Goal: Register for event/course

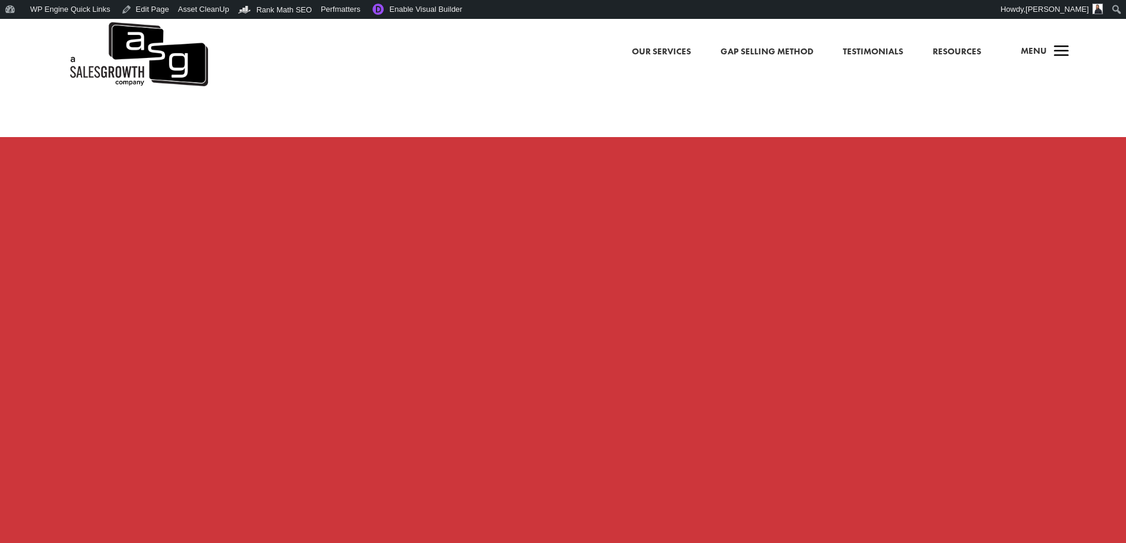
scroll to position [1005, 0]
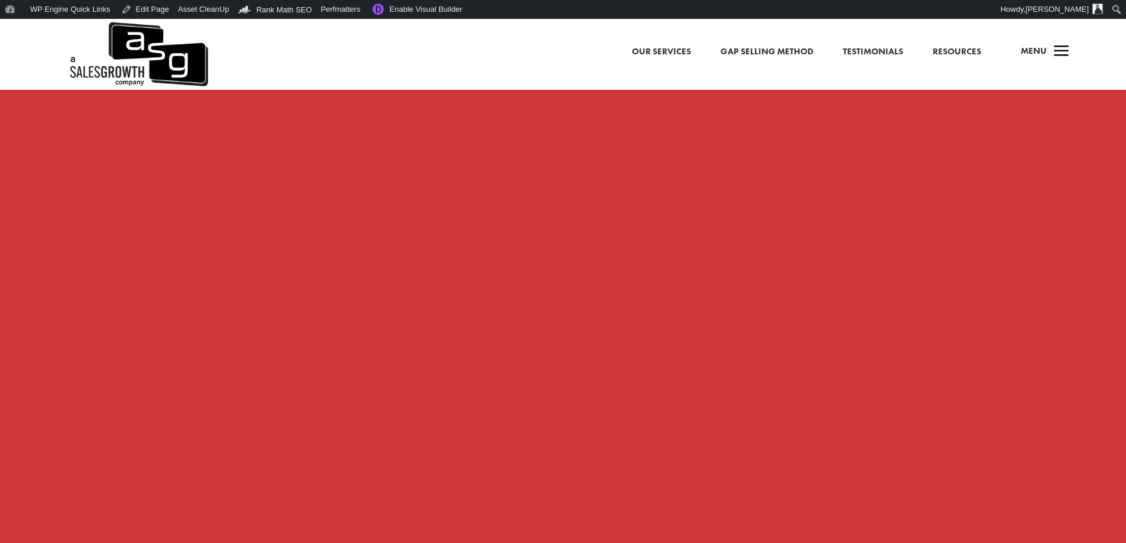
scroll to position [886, 0]
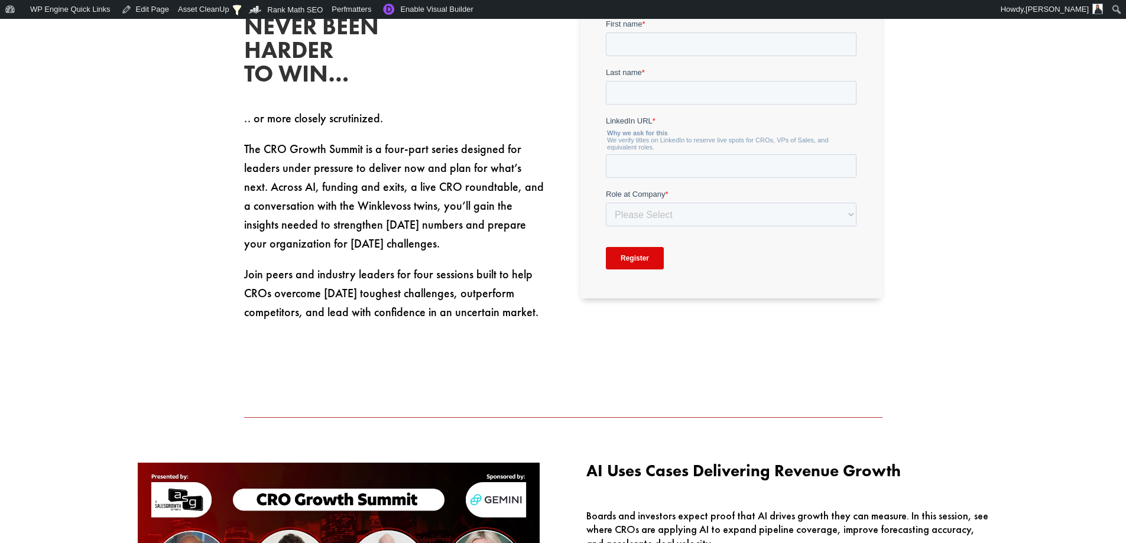
scroll to position [591, 0]
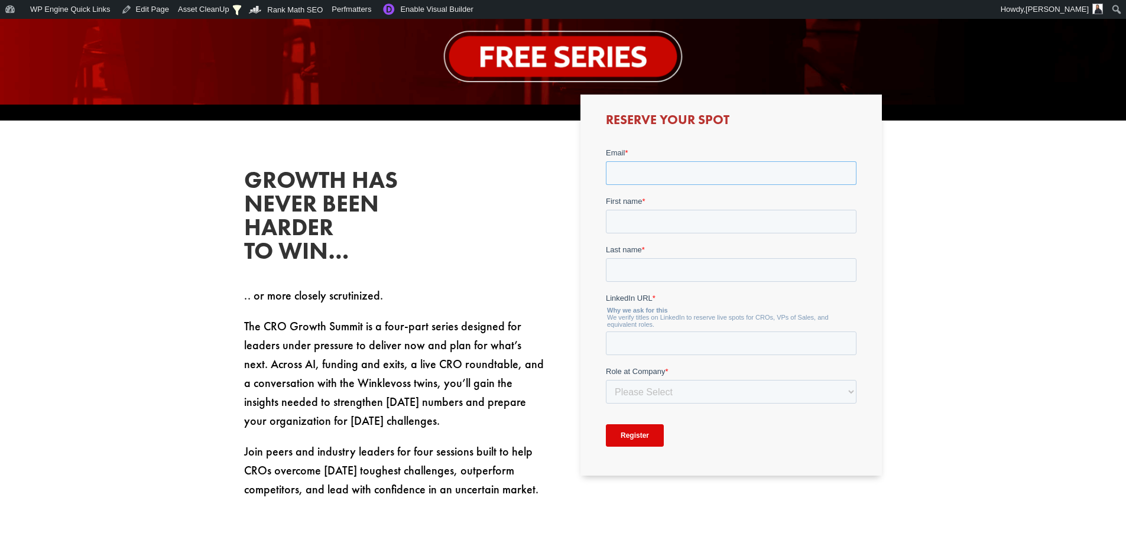
click at [675, 179] on input "Email *" at bounding box center [731, 173] width 251 height 24
type input "sean@salesgrowth.com"
click at [688, 215] on input "First name *" at bounding box center [731, 221] width 251 height 24
type input "Sean"
click at [686, 262] on input "Last name *" at bounding box center [731, 270] width 251 height 24
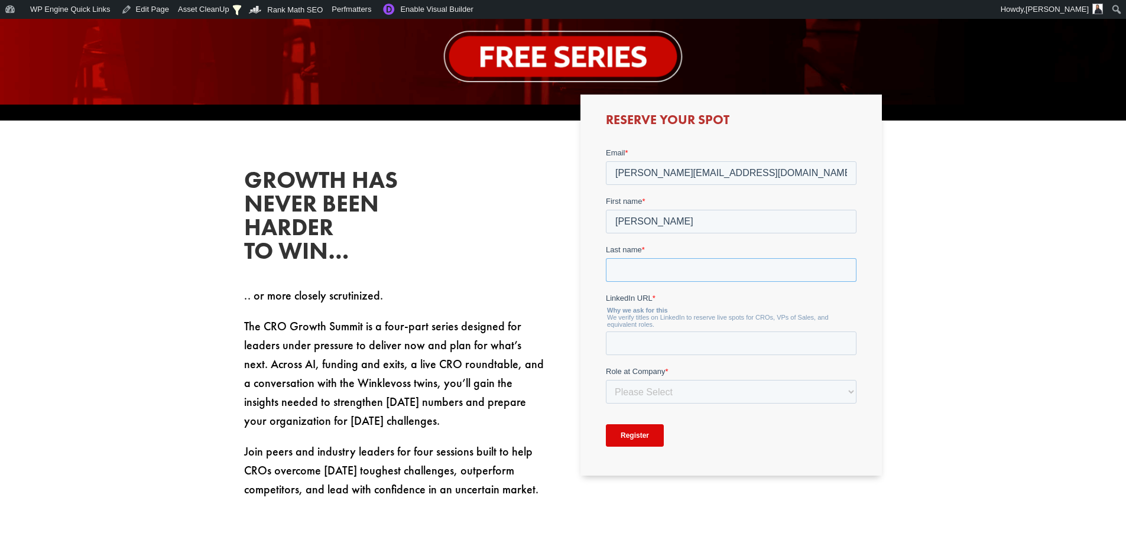
type input "Finlay"
click at [674, 338] on input "LinkedIn URL *" at bounding box center [731, 343] width 251 height 24
type input "https://www.linkedin.com/in/sean-finlay/"
click at [690, 355] on select "Please Select C-Level (CRO, CSO, etc) Senior Leadership (VP of Sales, VP of Ena…" at bounding box center [731, 391] width 251 height 24
select select "Other"
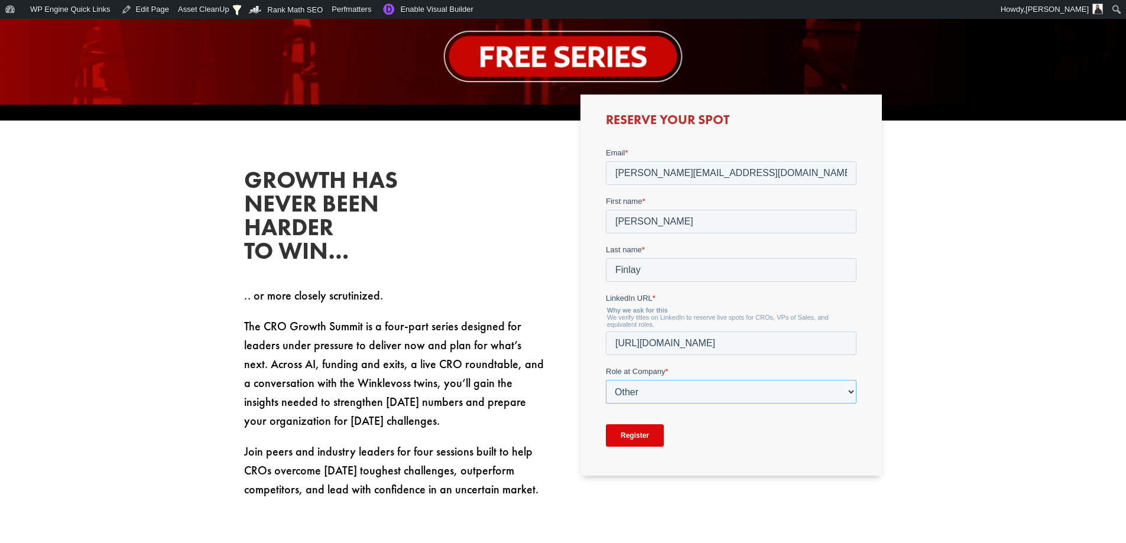
click at [606, 355] on select "Please Select C-Level (CRO, CSO, etc) Senior Leadership (VP of Sales, VP of Ena…" at bounding box center [731, 391] width 251 height 24
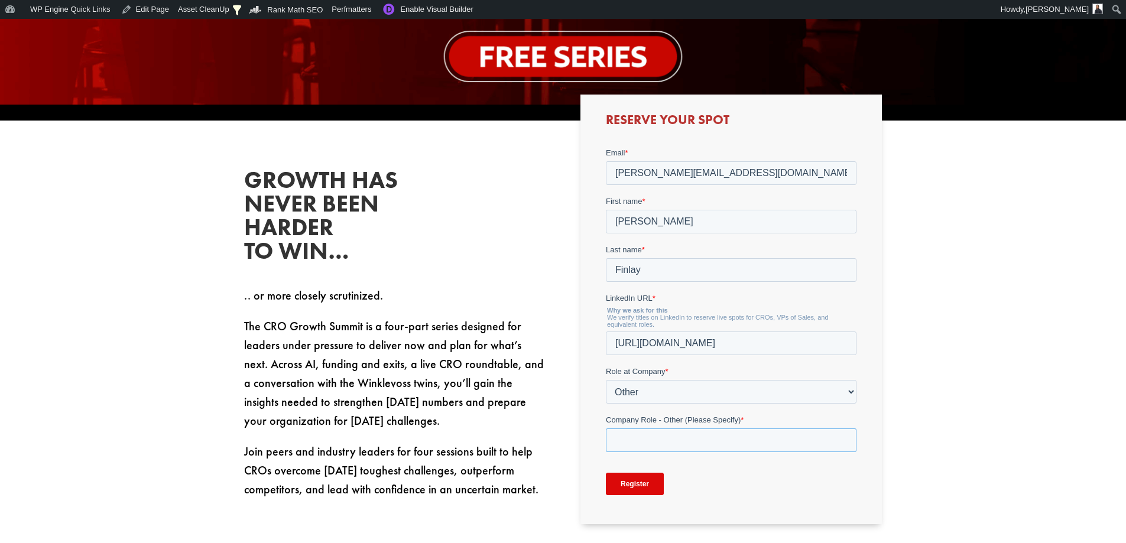
click at [669, 355] on input "Company Role - Other (Please Specify) *" at bounding box center [731, 440] width 251 height 24
type input "Marketing"
click at [643, 355] on input "Register" at bounding box center [635, 483] width 58 height 22
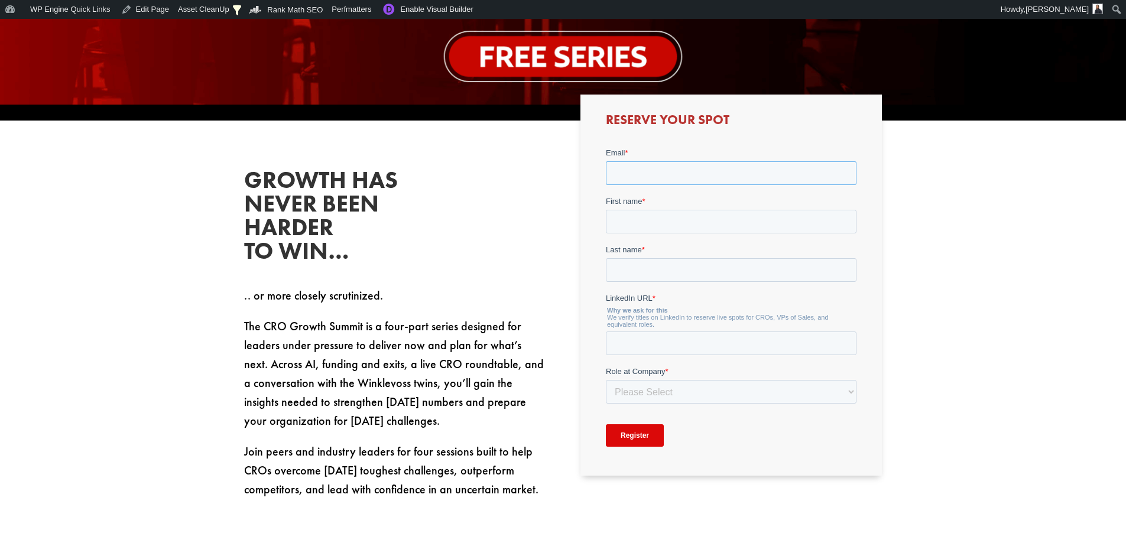
click at [653, 179] on input "Email *" at bounding box center [731, 173] width 251 height 24
type input "sean@salesgrowth.com"
drag, startPoint x: 660, startPoint y: 219, endPoint x: 662, endPoint y: 232, distance: 12.5
click at [660, 219] on input "First name *" at bounding box center [731, 222] width 251 height 24
type input "Sean"
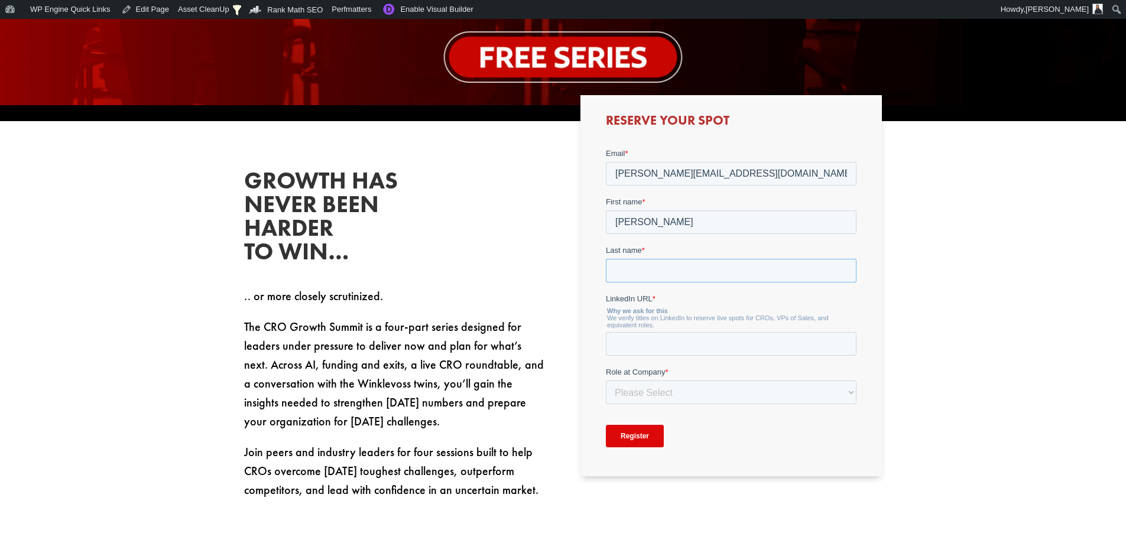
click at [665, 272] on input "Last name *" at bounding box center [731, 270] width 251 height 24
type input "Finlay"
click at [710, 338] on input "LinkedIn URL *" at bounding box center [731, 344] width 251 height 24
type input "https://www.linkedin.com/in/sean-finlay/"
click at [719, 400] on select "Please Select C-Level (CRO, CSO, etc) Senior Leadership (VP of Sales, VP of Ena…" at bounding box center [731, 392] width 251 height 24
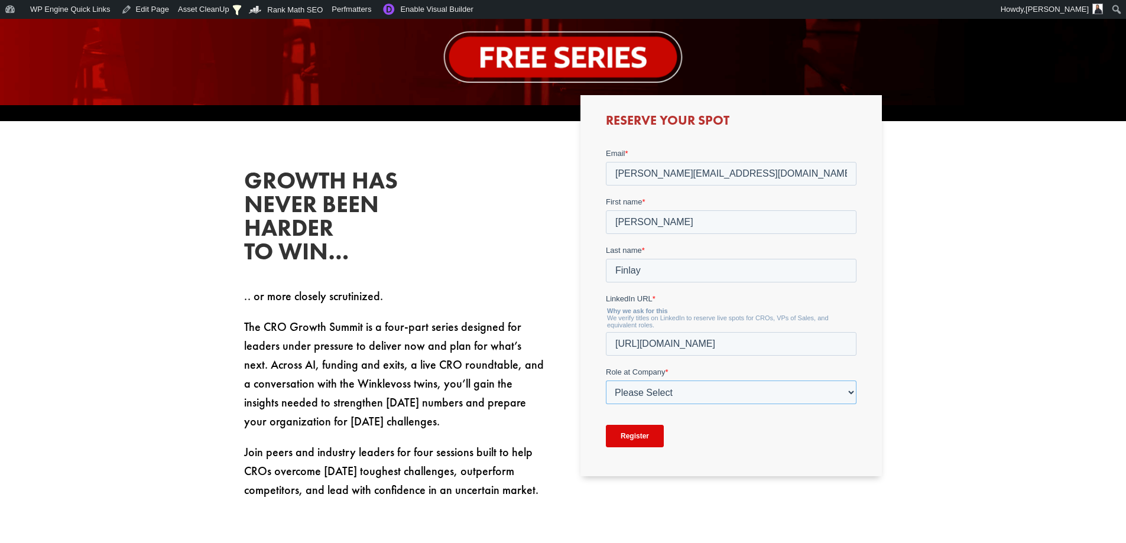
select select "Other"
click at [606, 380] on select "Please Select C-Level (CRO, CSO, etc) Senior Leadership (VP of Sales, VP of Ena…" at bounding box center [731, 392] width 251 height 24
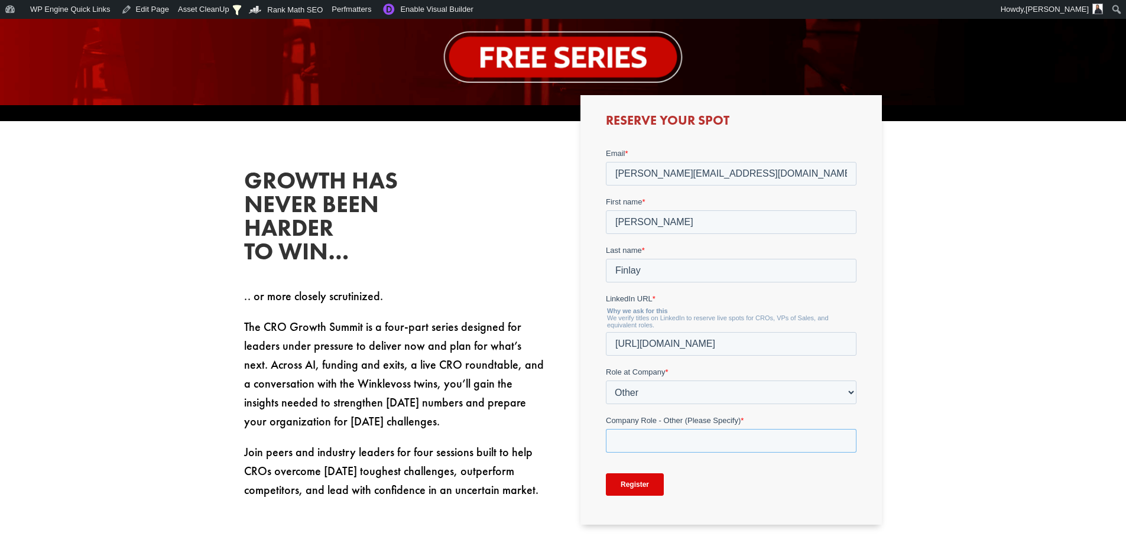
click at [669, 434] on input "Company Role - Other (Please Specify) *" at bounding box center [731, 440] width 251 height 24
type input "Marketing"
click at [633, 481] on input "Register" at bounding box center [635, 484] width 58 height 22
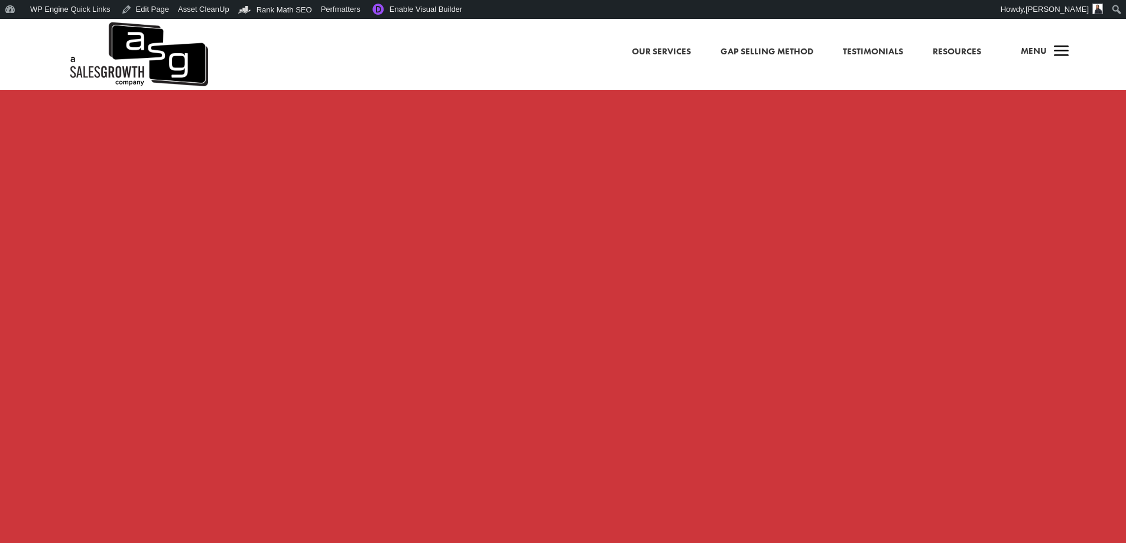
scroll to position [996, 0]
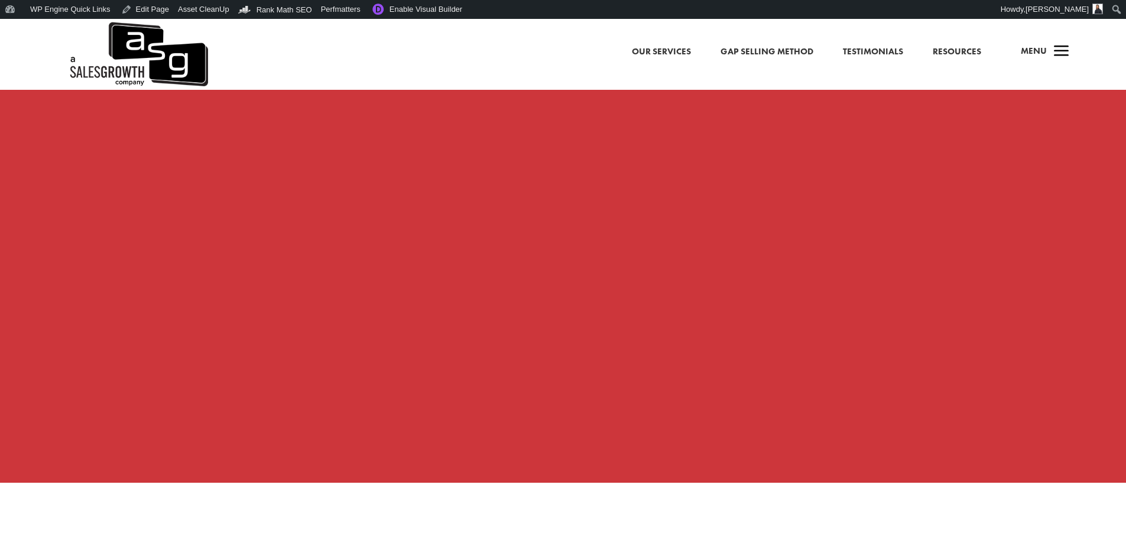
scroll to position [1064, 0]
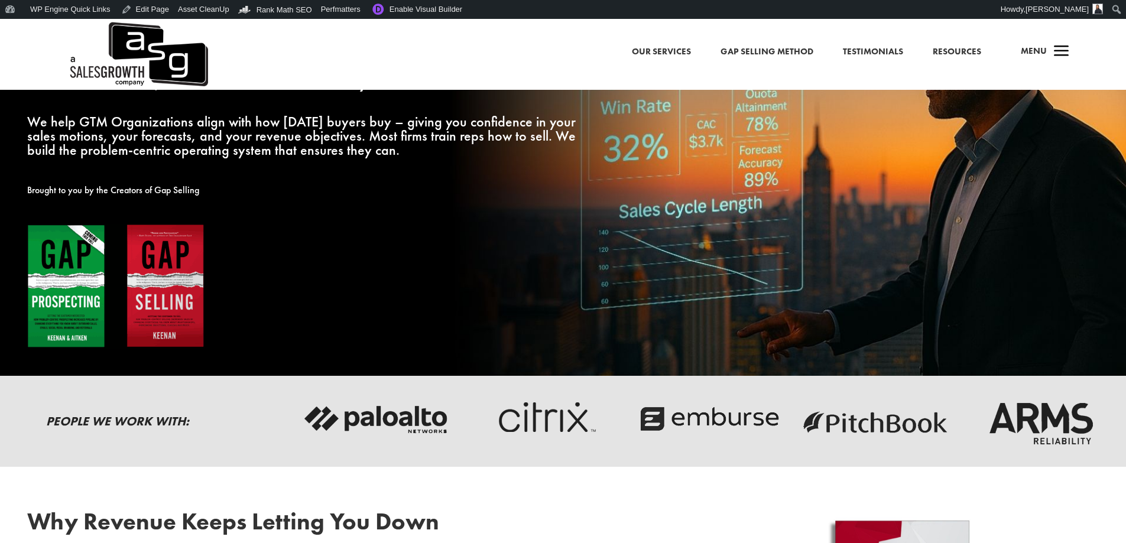
scroll to position [177, 0]
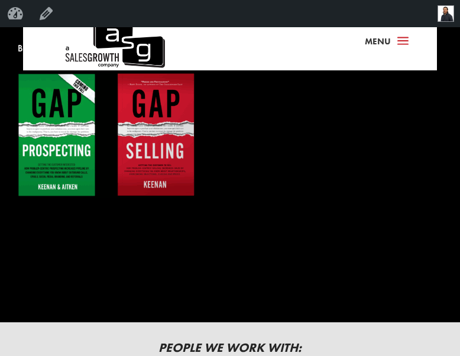
scroll to position [269, 0]
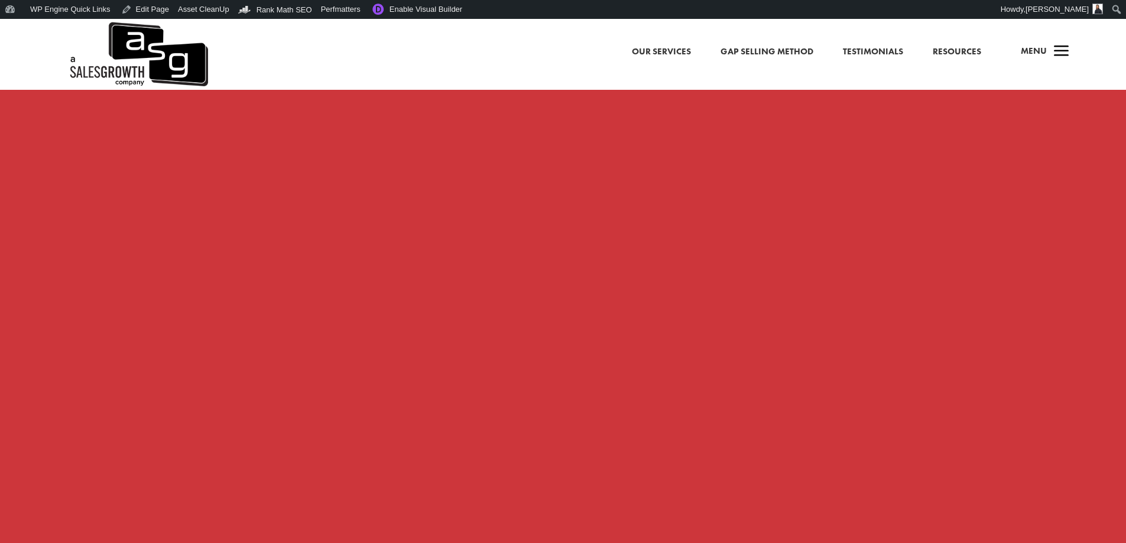
scroll to position [971, 0]
